Goal: Find contact information: Find contact information

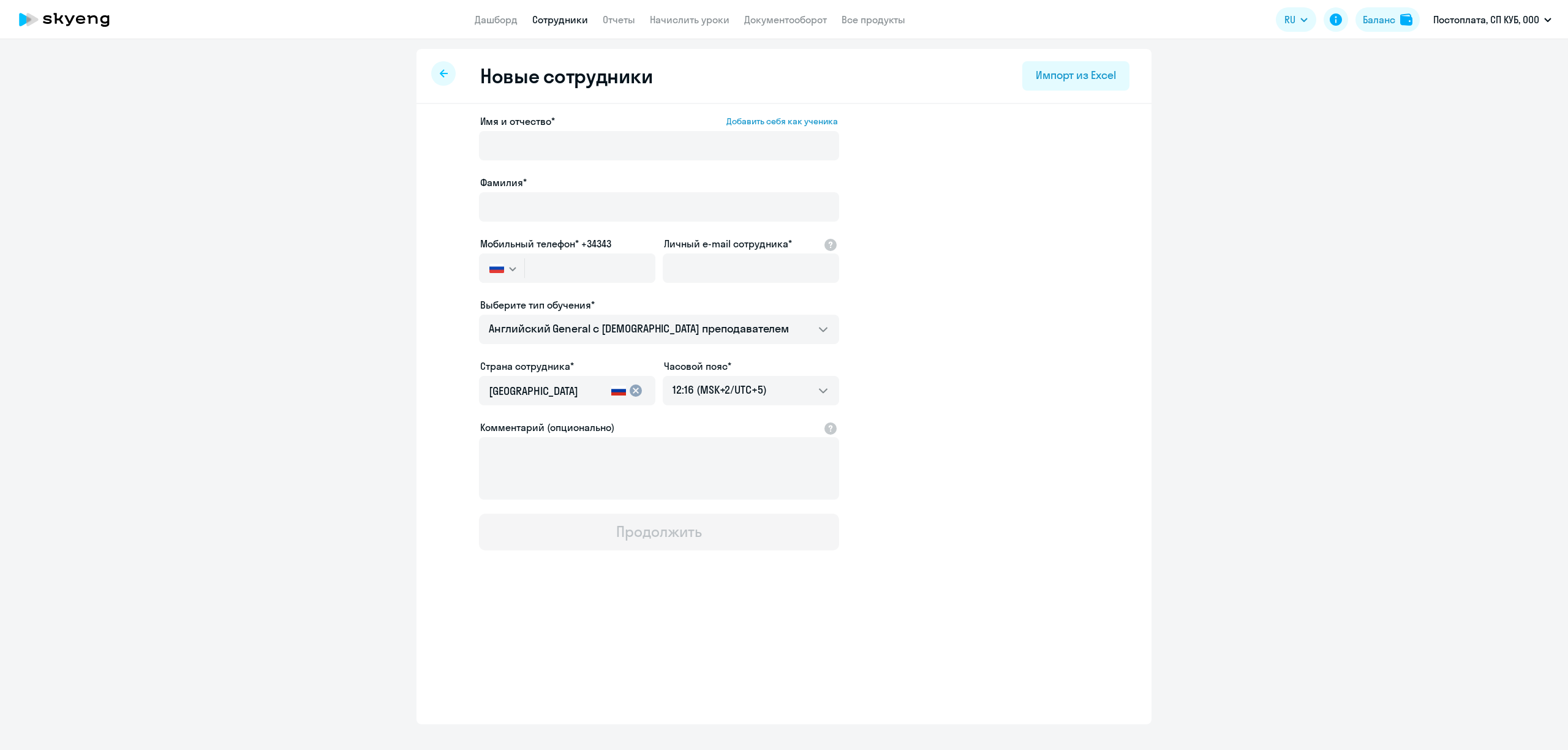
select select "english_adult_not_native_speaker"
select select "5"
click at [506, 16] on link "Дашборд" at bounding box center [496, 19] width 43 height 12
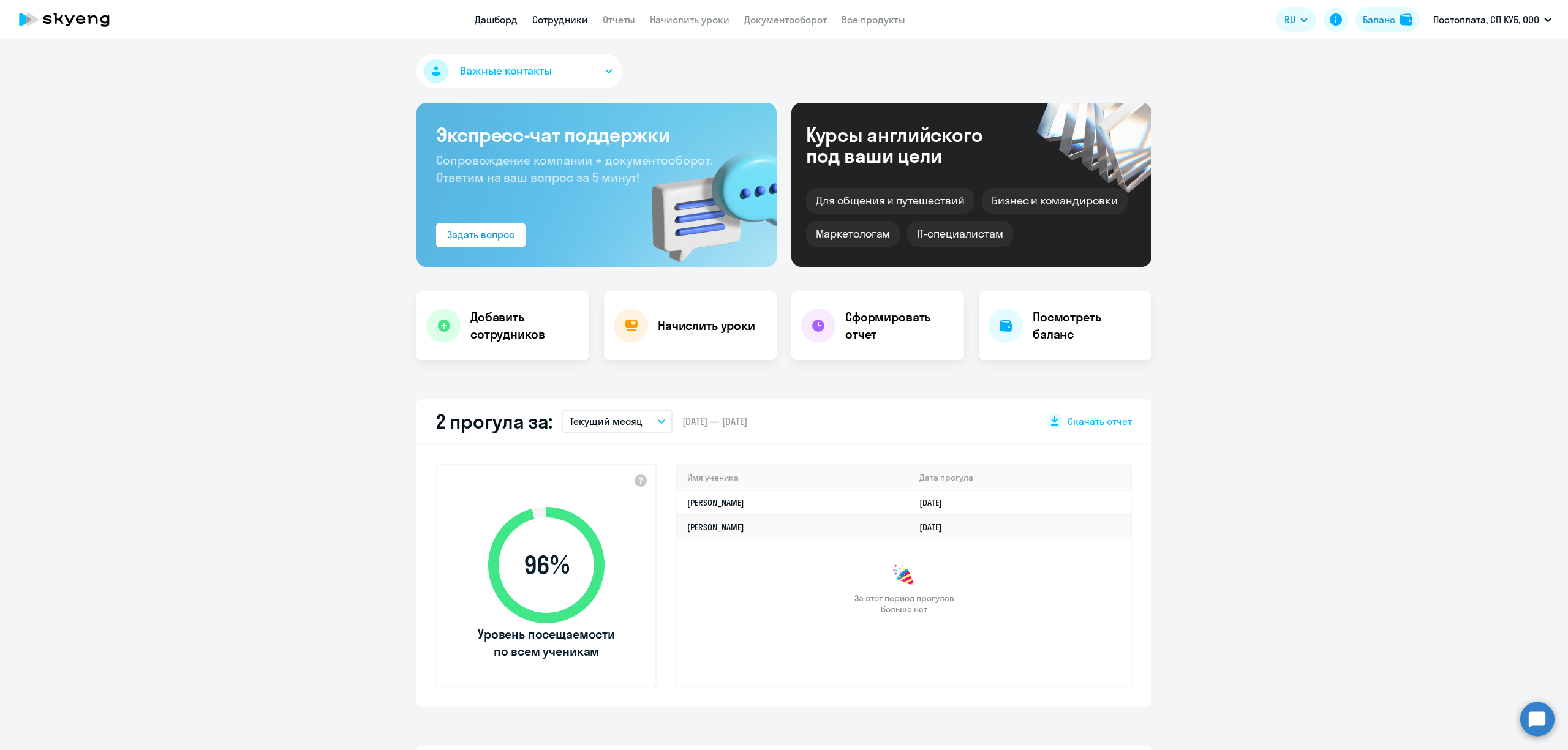
click at [565, 23] on link "Сотрудники" at bounding box center [560, 19] width 55 height 12
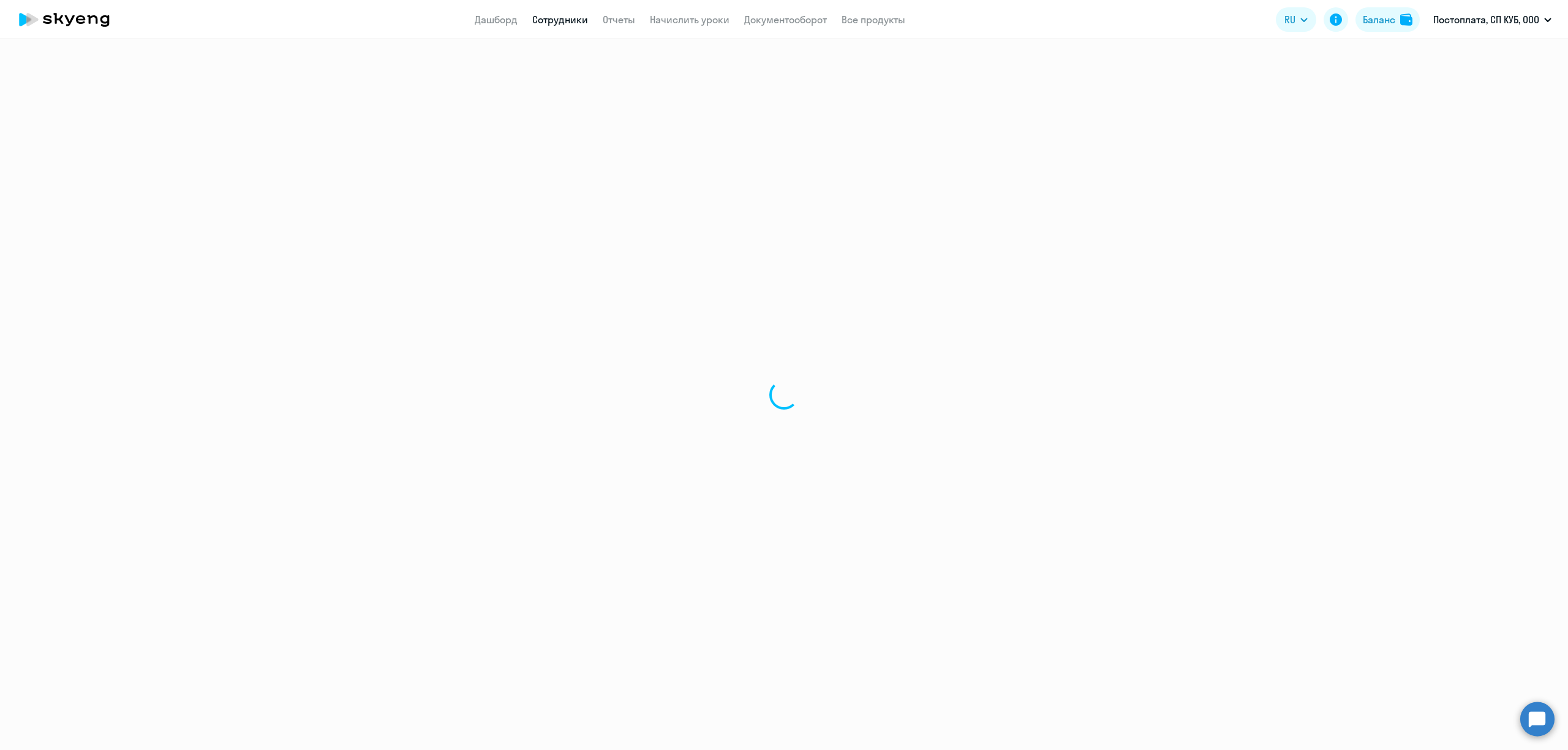
select select "30"
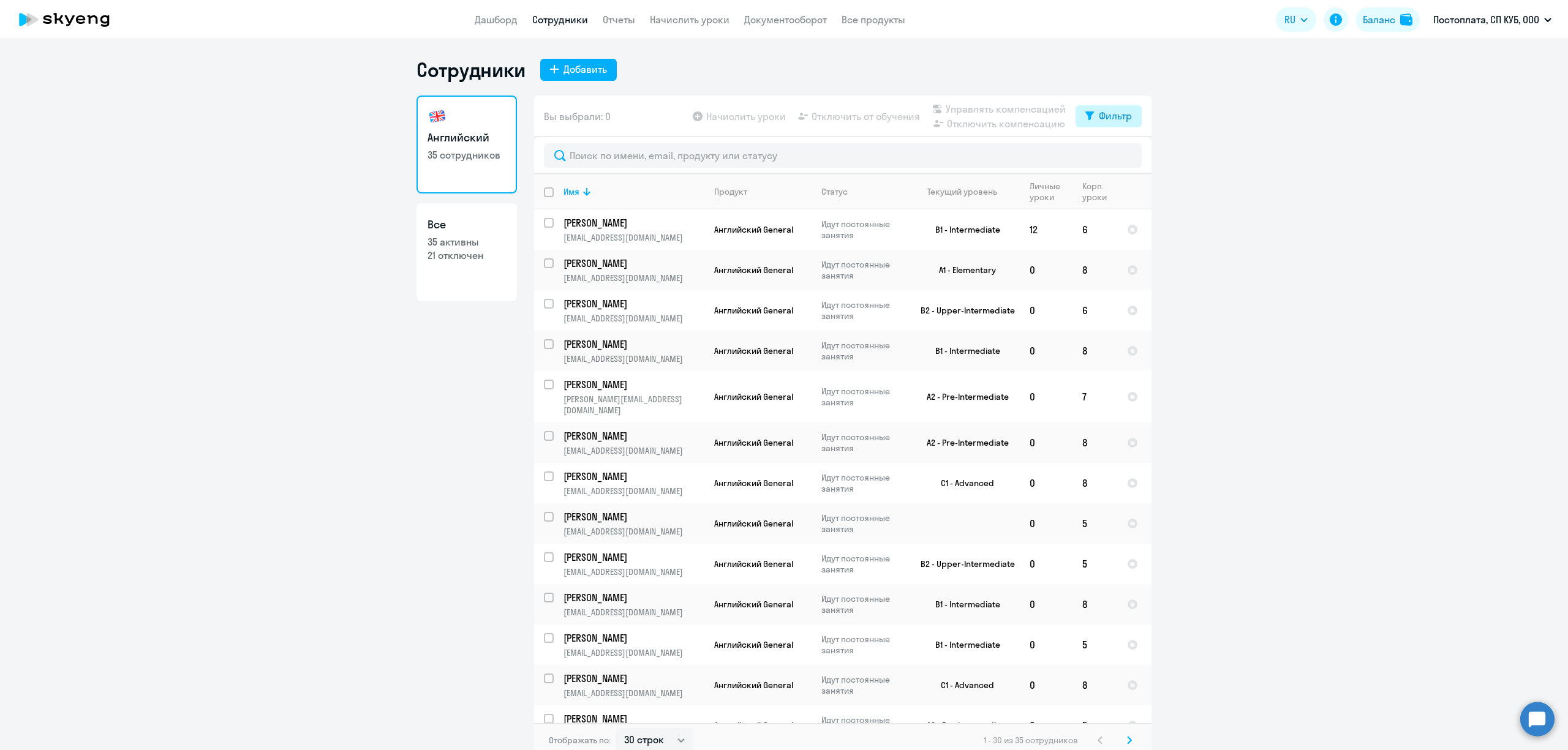
click at [1113, 109] on div "Фильтр" at bounding box center [1115, 116] width 33 height 15
click at [1111, 159] on span at bounding box center [1115, 156] width 21 height 12
click at [1105, 156] on input "checkbox" at bounding box center [1105, 155] width 1 height 1
checkbox input "true"
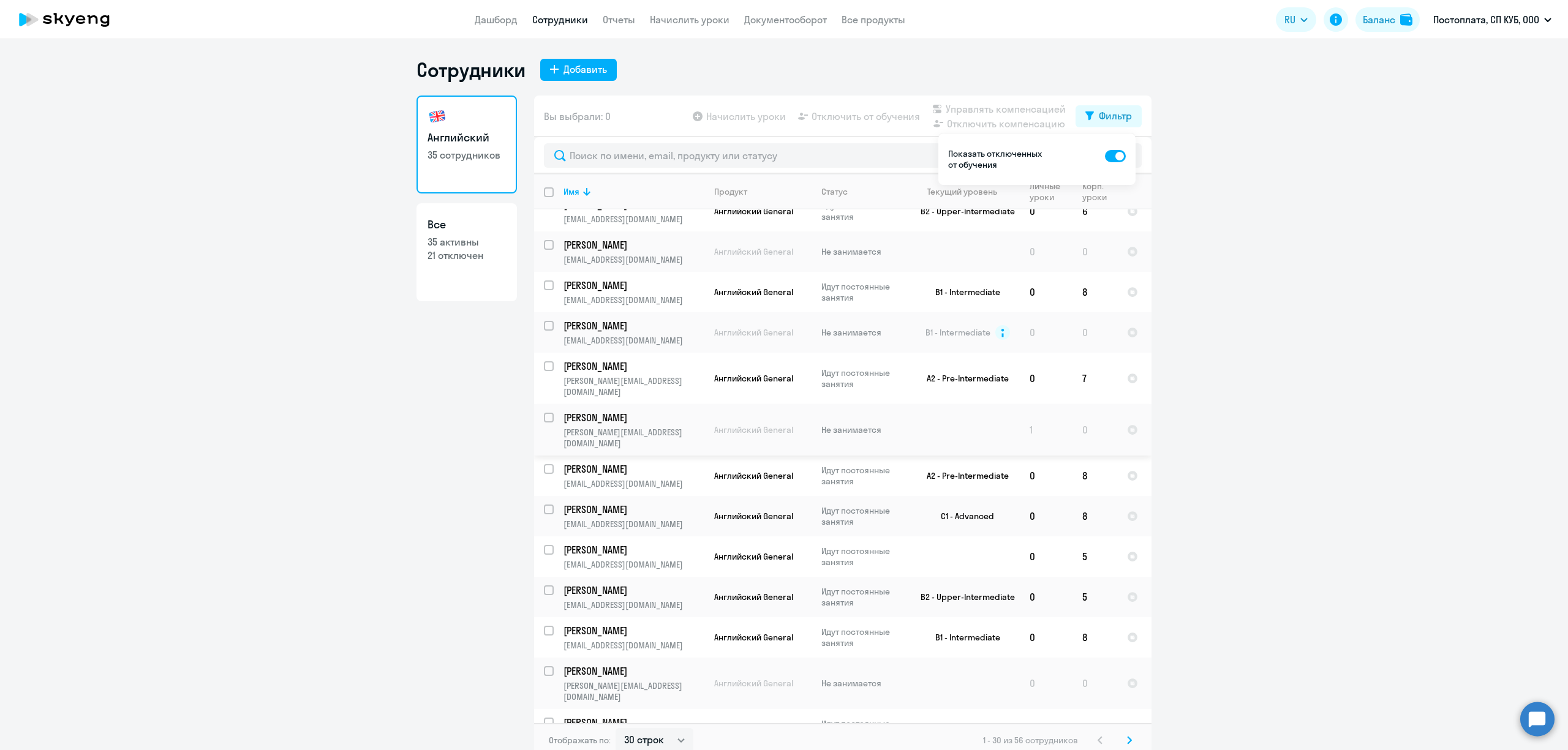
scroll to position [245, 0]
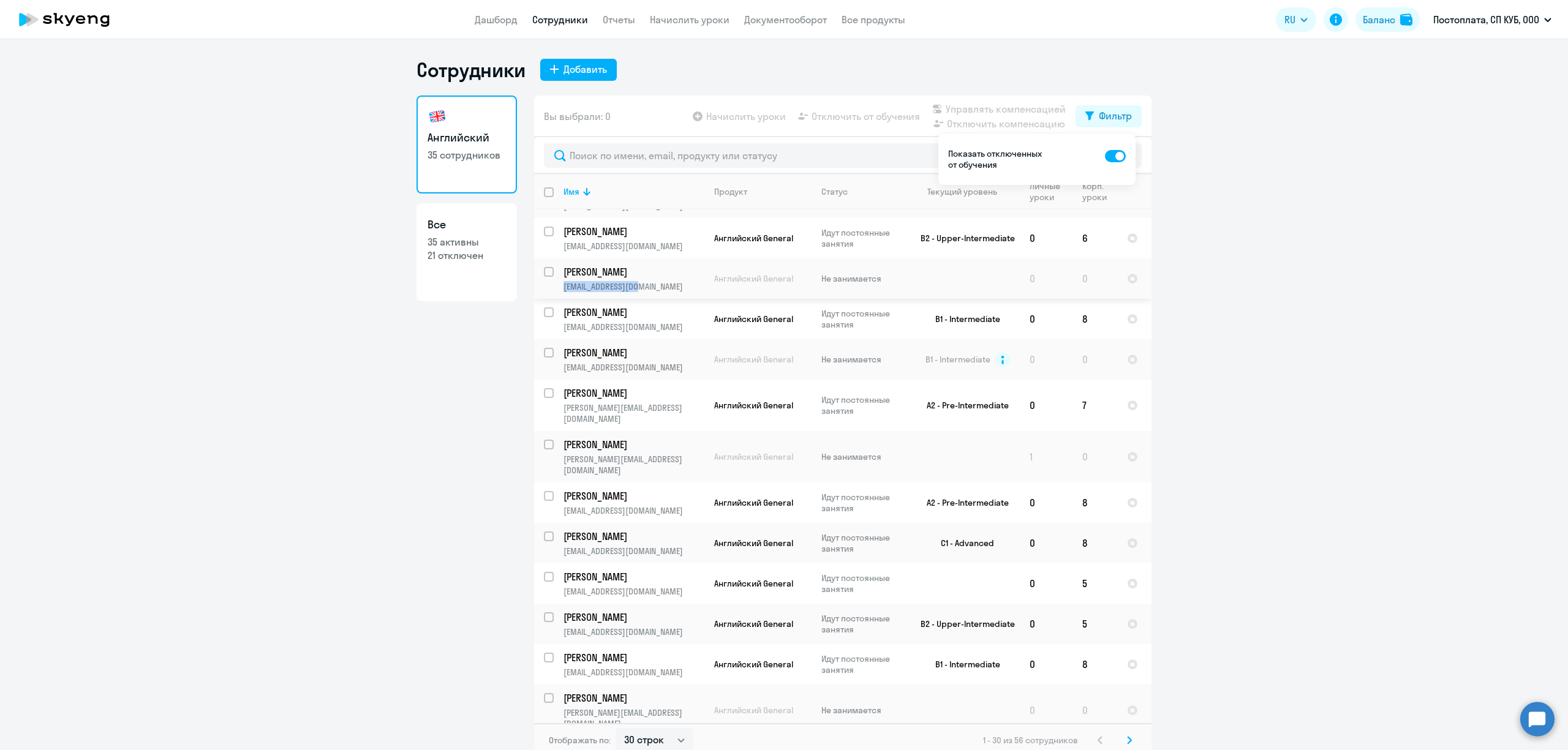
drag, startPoint x: 627, startPoint y: 279, endPoint x: 557, endPoint y: 290, distance: 70.9
click at [557, 290] on td "[PERSON_NAME] [EMAIL_ADDRESS][DOMAIN_NAME]" at bounding box center [629, 278] width 151 height 40
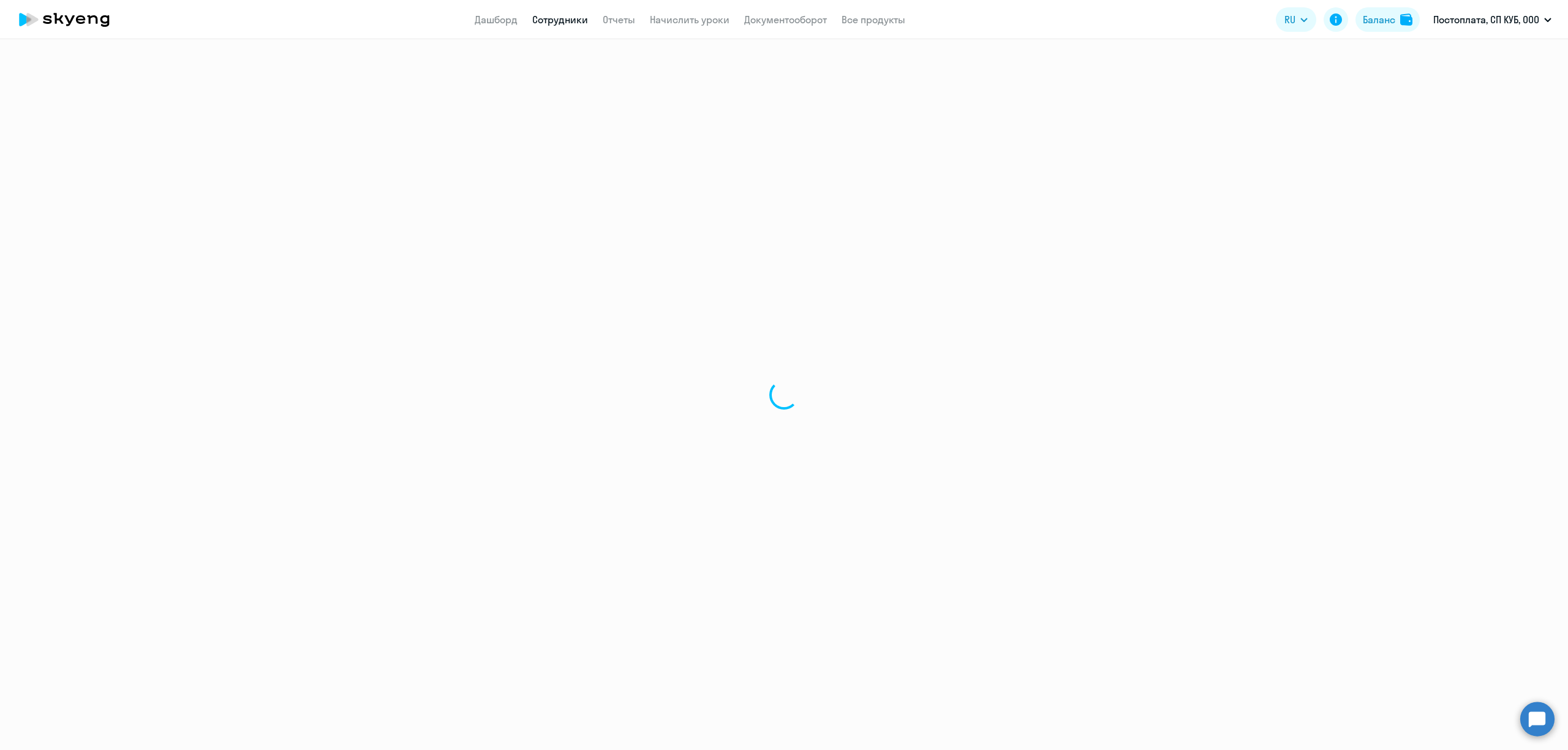
select select "english"
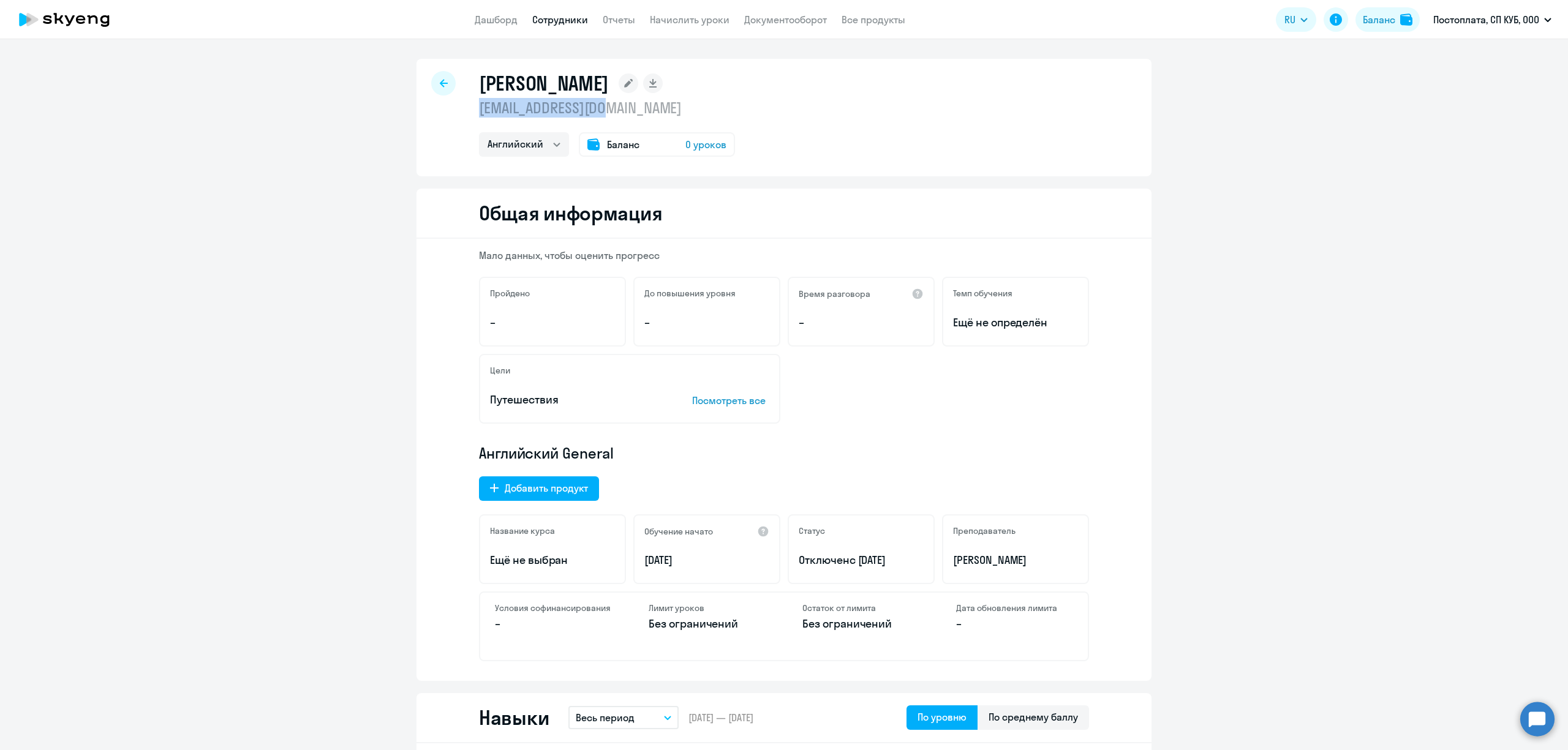
drag, startPoint x: 605, startPoint y: 106, endPoint x: 461, endPoint y: 112, distance: 144.1
click at [461, 112] on div "[PERSON_NAME] [EMAIL_ADDRESS][DOMAIN_NAME] Английский Баланс 0 уроков" at bounding box center [784, 117] width 735 height 117
copy p "[EMAIL_ADDRESS][DOMAIN_NAME]"
